Goal: Transaction & Acquisition: Subscribe to service/newsletter

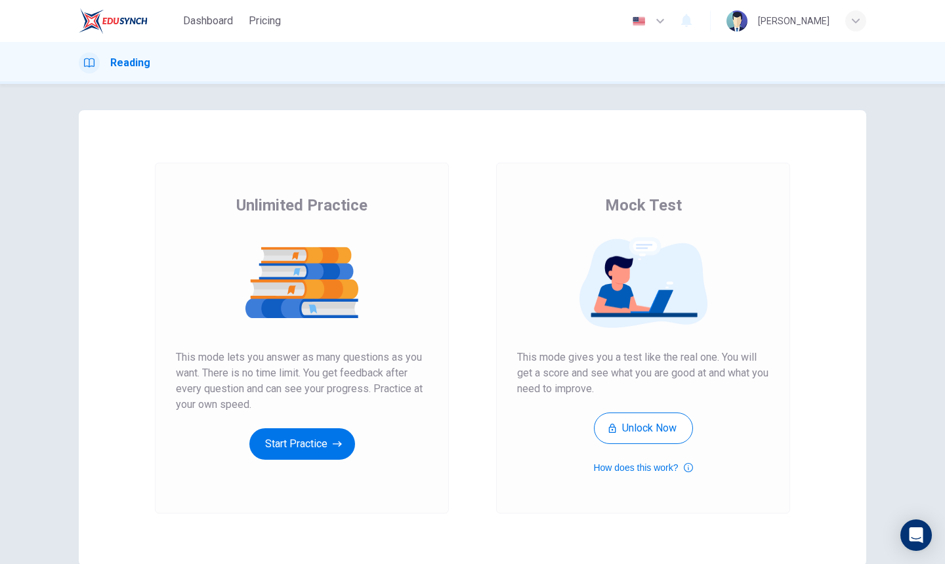
click at [260, 16] on span "Pricing" at bounding box center [265, 21] width 32 height 16
click at [271, 20] on span "Pricing 25% OFF" at bounding box center [287, 21] width 76 height 16
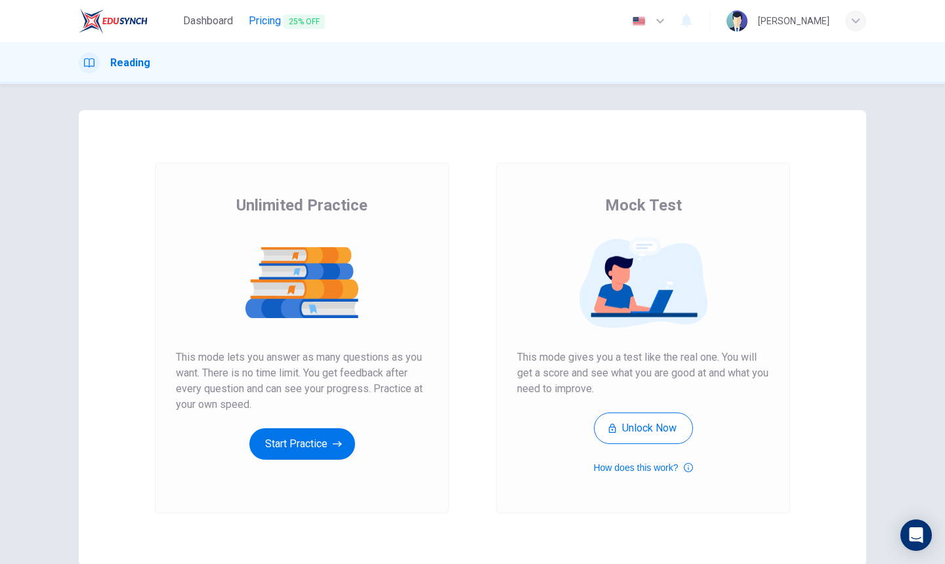
click at [271, 20] on span "Pricing 25% OFF" at bounding box center [287, 21] width 76 height 16
click at [259, 21] on span "Pricing 25% OFF" at bounding box center [287, 21] width 76 height 16
click at [258, 20] on span "Pricing 25% OFF" at bounding box center [287, 21] width 76 height 16
